Goal: Obtain resource: Download file/media

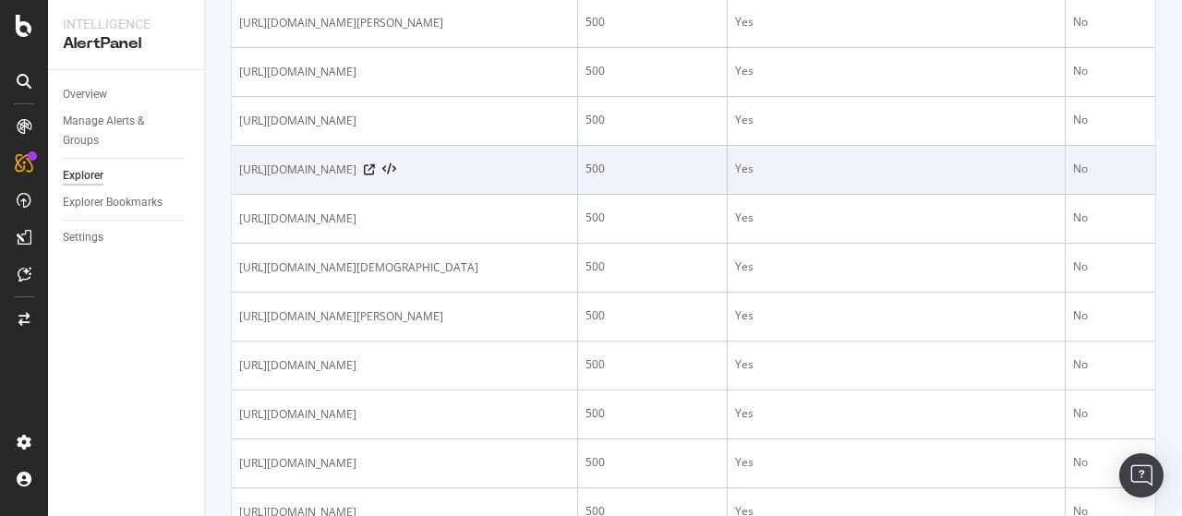
scroll to position [647, 0]
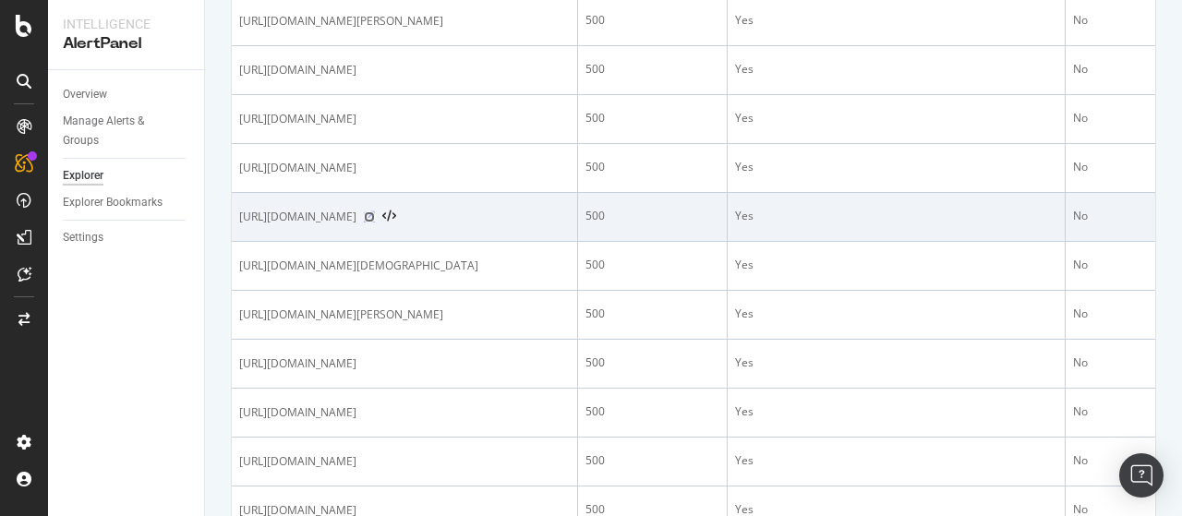
click at [375, 223] on icon at bounding box center [369, 217] width 11 height 11
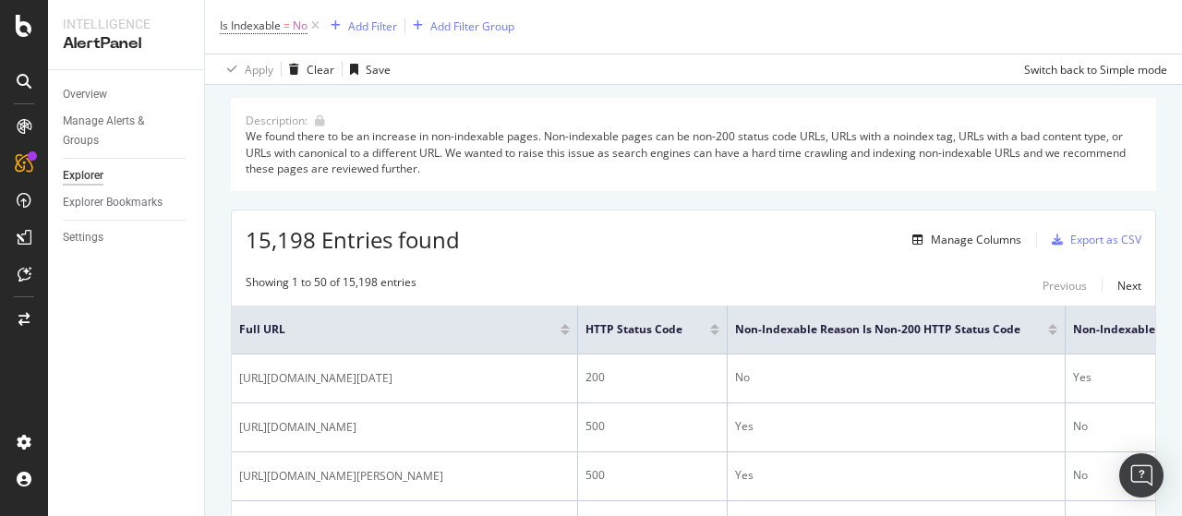
scroll to position [92, 0]
click at [1098, 242] on div "Export as CSV" at bounding box center [1106, 241] width 71 height 16
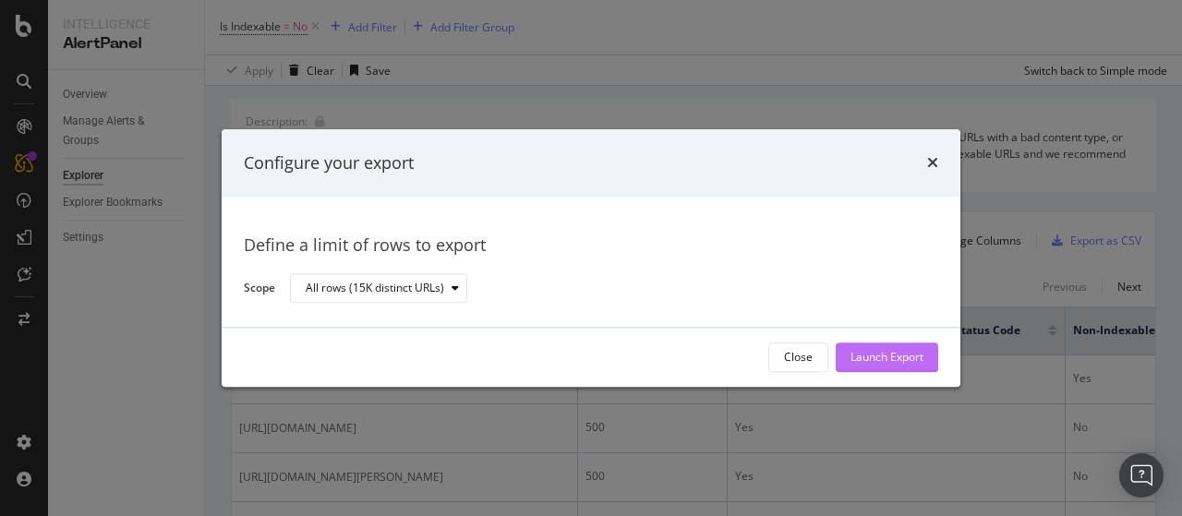
click at [870, 345] on div "Launch Export" at bounding box center [887, 358] width 73 height 28
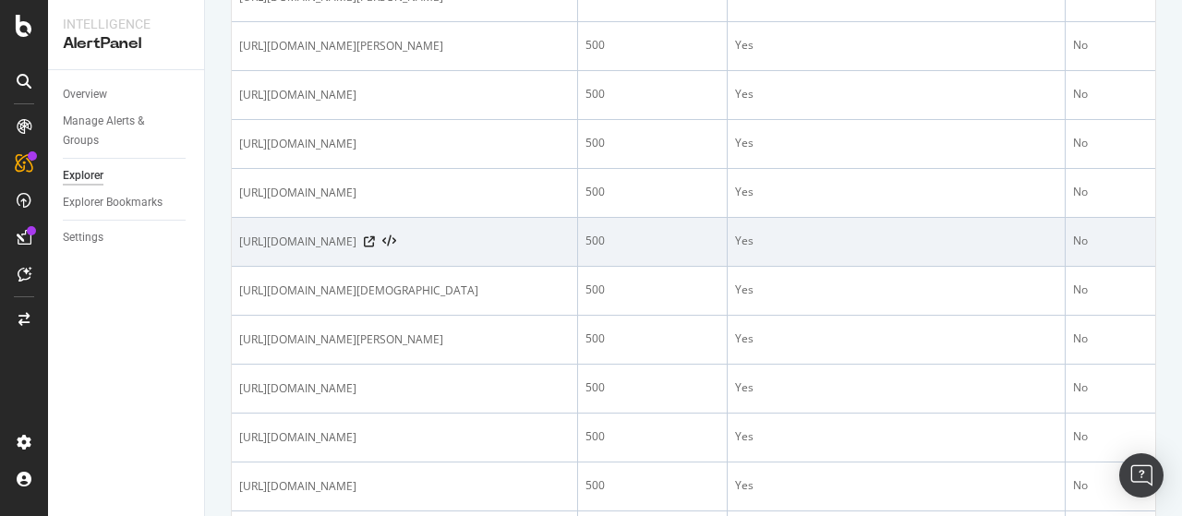
scroll to position [647, 0]
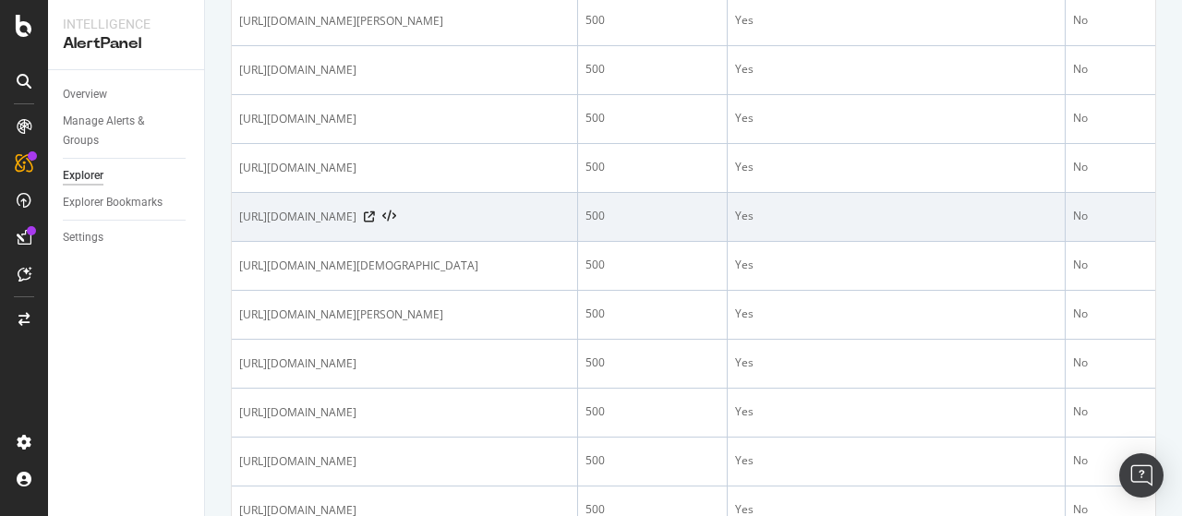
click at [396, 224] on div at bounding box center [380, 217] width 32 height 13
click at [375, 223] on icon at bounding box center [369, 217] width 11 height 11
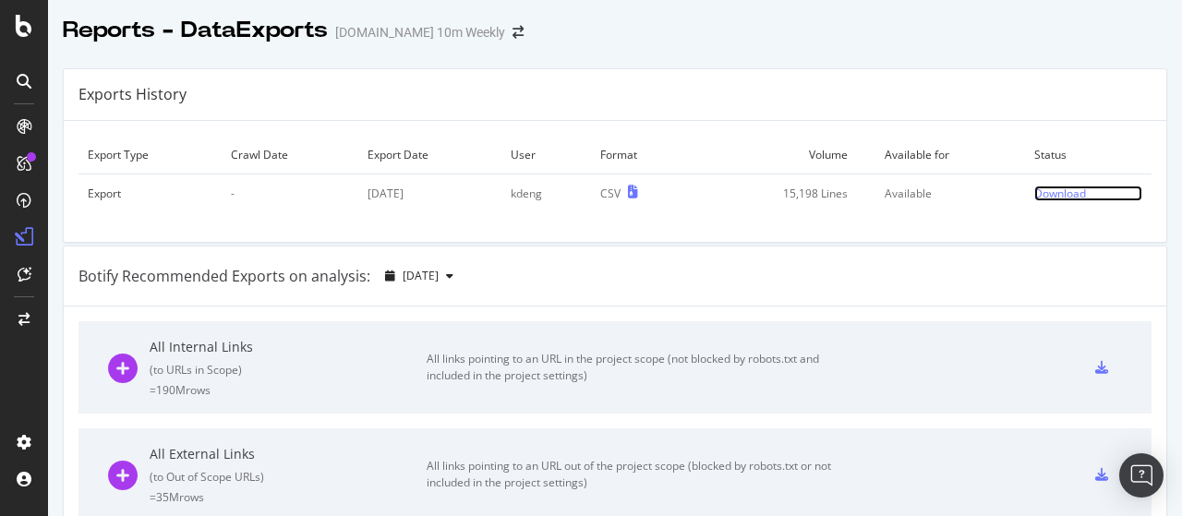
click at [1035, 197] on div "Download" at bounding box center [1061, 194] width 52 height 16
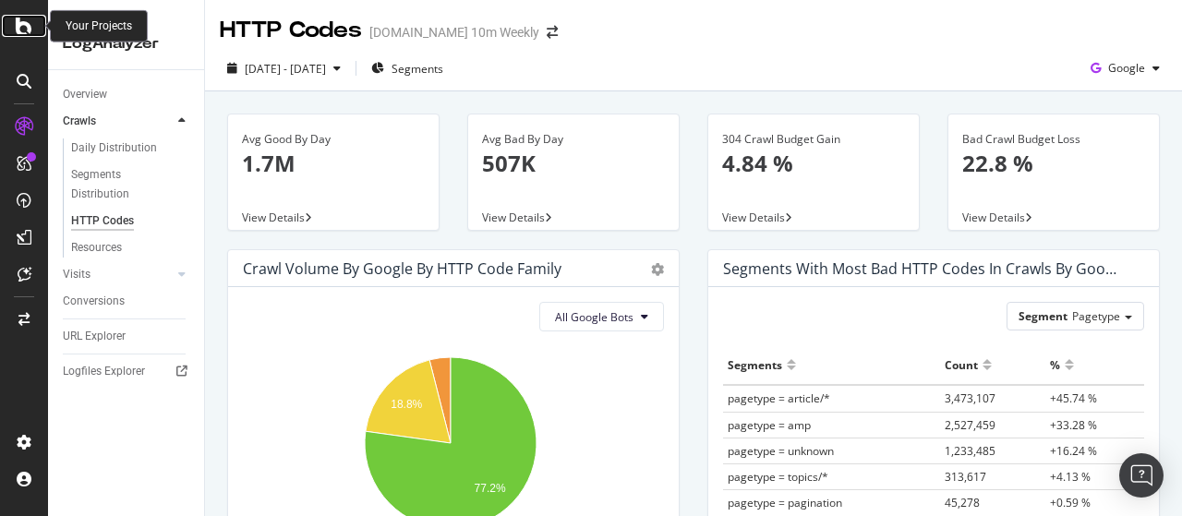
click at [15, 23] on div at bounding box center [24, 26] width 44 height 22
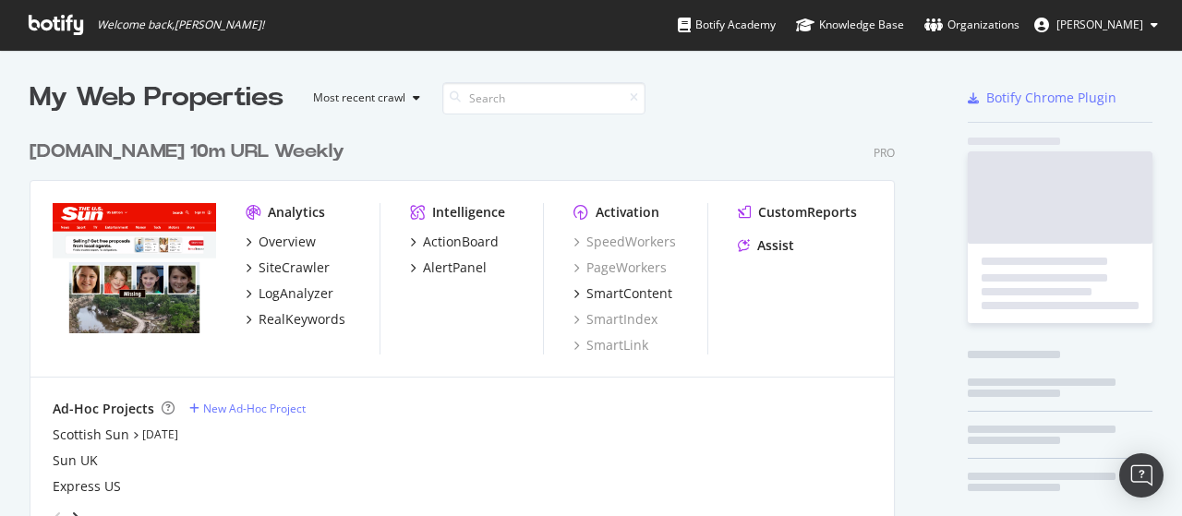
scroll to position [502, 1154]
